Goal: Task Accomplishment & Management: Use online tool/utility

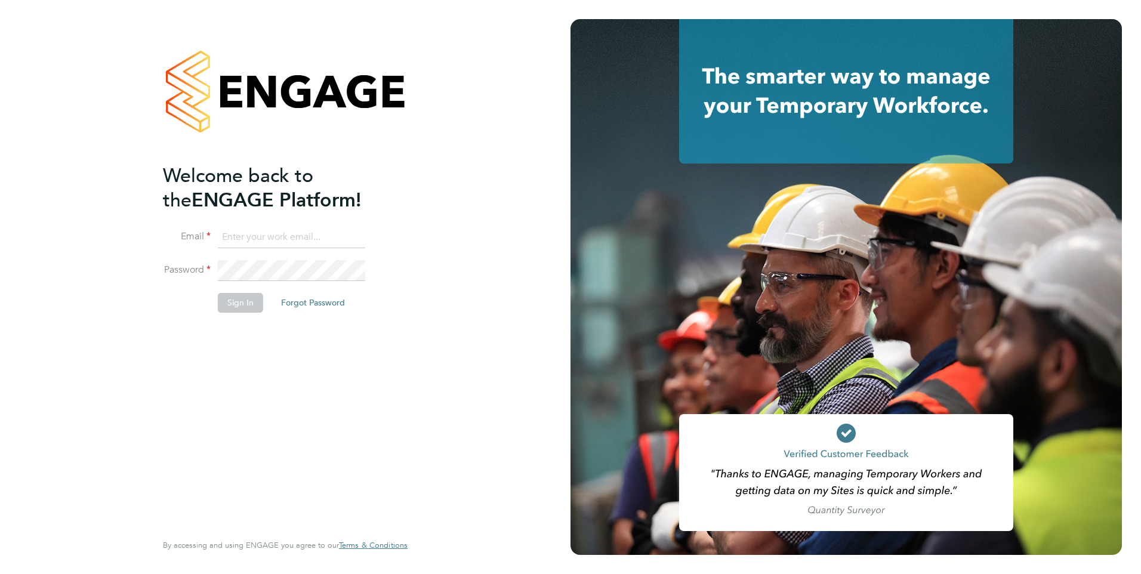
type input "[EMAIL_ADDRESS][DOMAIN_NAME]"
click at [231, 302] on button "Sign In" at bounding box center [240, 302] width 45 height 19
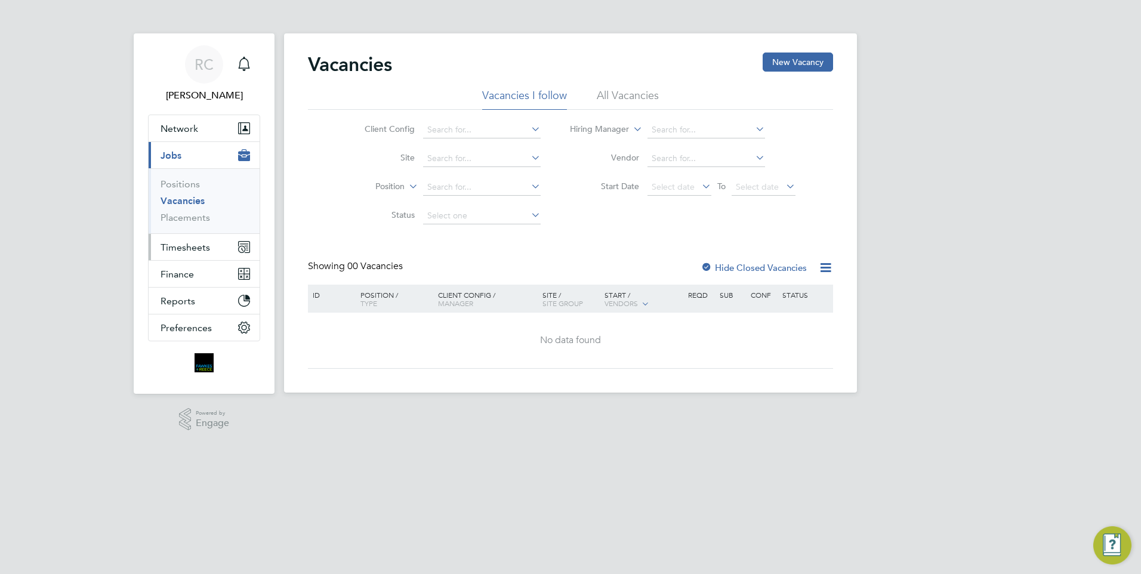
click at [184, 245] on span "Timesheets" at bounding box center [185, 247] width 50 height 11
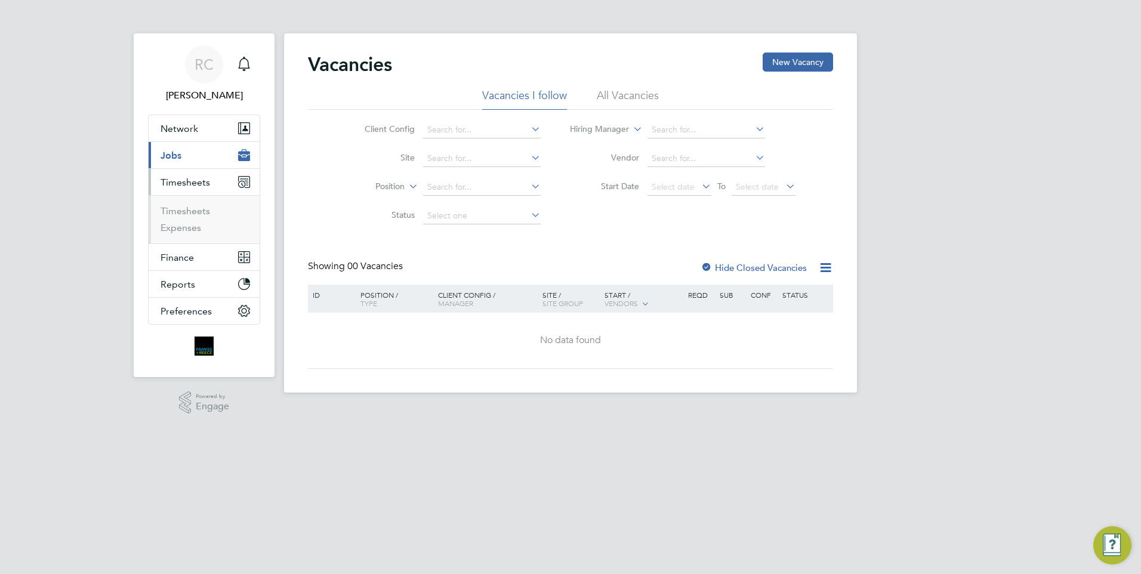
click at [175, 202] on ul "Timesheets Expenses" at bounding box center [204, 219] width 111 height 48
click at [175, 206] on ul "Timesheets Expenses" at bounding box center [204, 219] width 111 height 48
click at [170, 208] on link "Timesheets" at bounding box center [185, 210] width 50 height 11
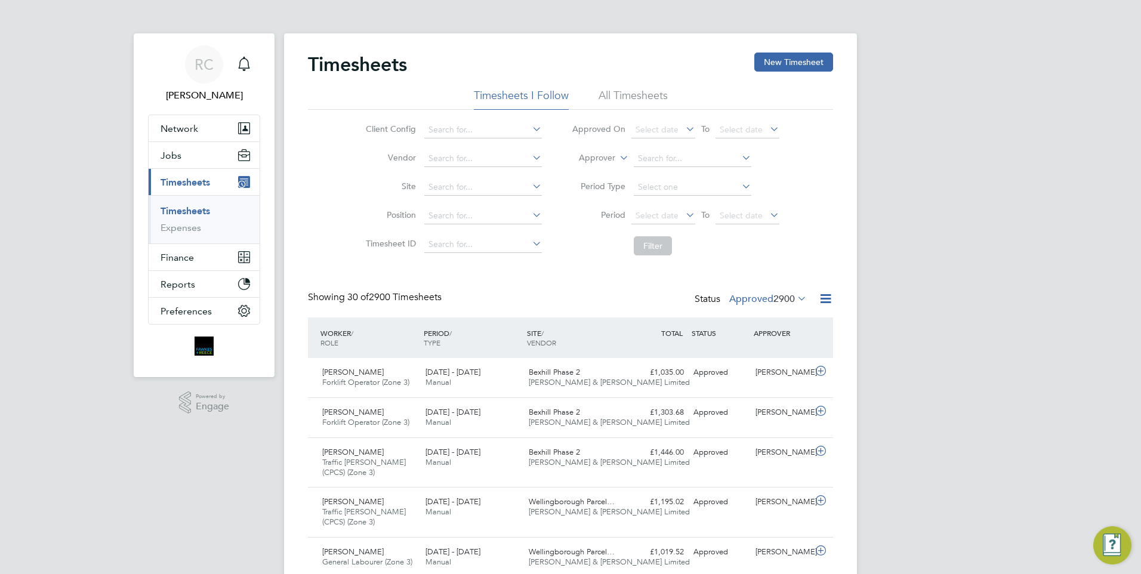
click at [764, 293] on label "Approved 2900" at bounding box center [768, 299] width 78 height 12
click at [793, 347] on li "13" at bounding box center [792, 353] width 25 height 17
click at [783, 308] on div "Status Approved 2900" at bounding box center [751, 299] width 115 height 17
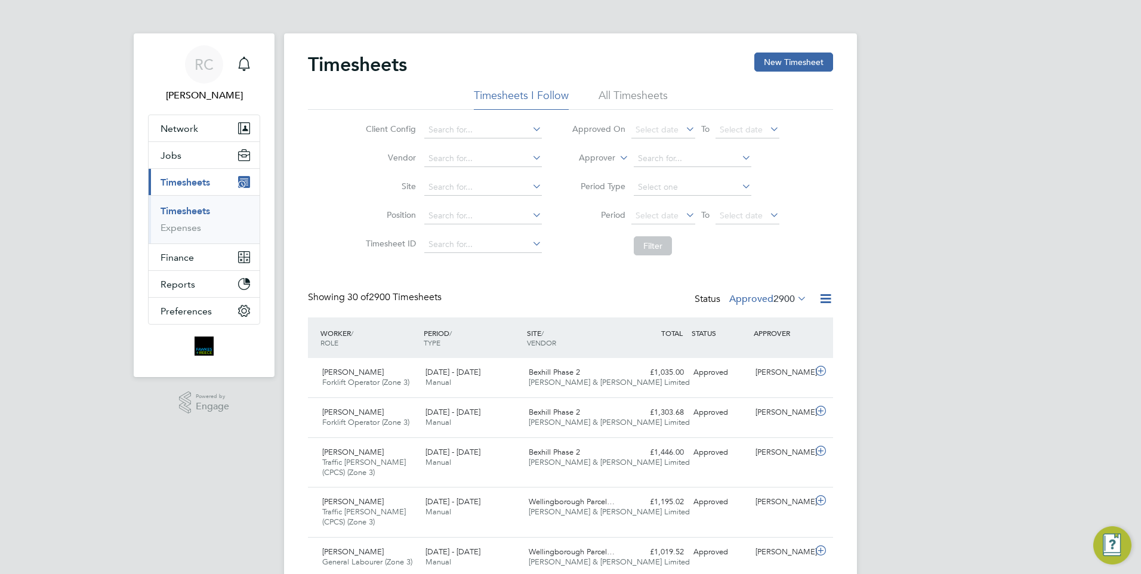
click at [769, 298] on label "Approved 2900" at bounding box center [768, 299] width 78 height 12
click at [769, 353] on li "Submitted" at bounding box center [752, 353] width 55 height 17
